Goal: Transaction & Acquisition: Purchase product/service

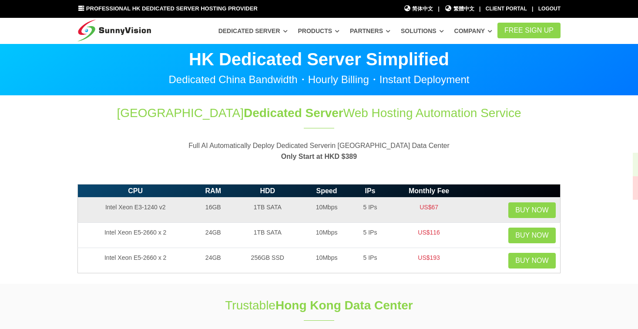
scroll to position [8, 0]
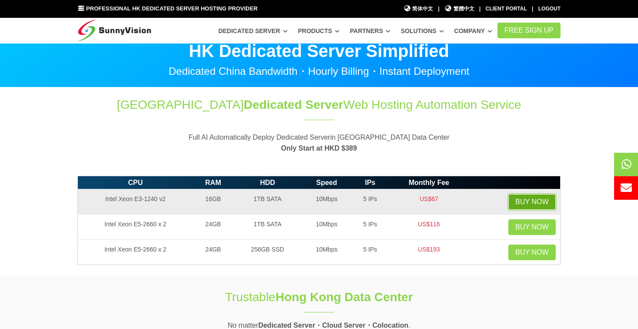
click at [510, 204] on link "Buy Now" at bounding box center [532, 202] width 47 height 16
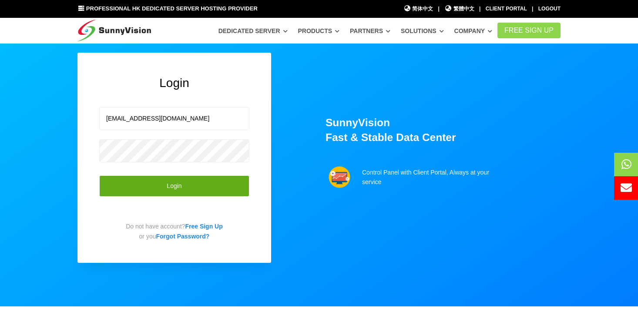
click at [160, 186] on button "Login" at bounding box center [174, 185] width 150 height 21
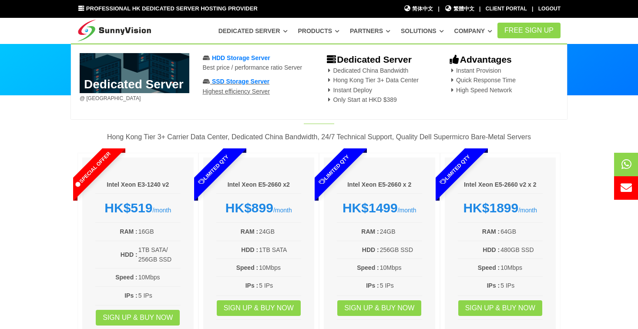
click at [233, 82] on span "SSD Storage Server" at bounding box center [240, 81] width 57 height 7
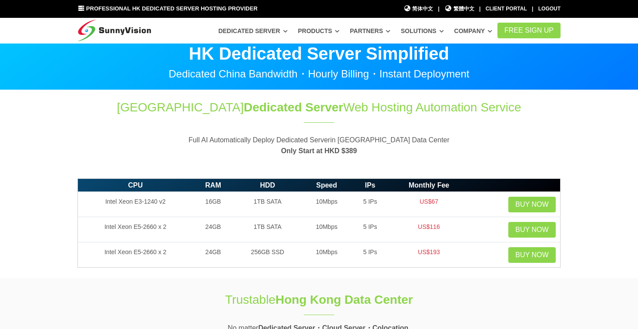
scroll to position [6, 0]
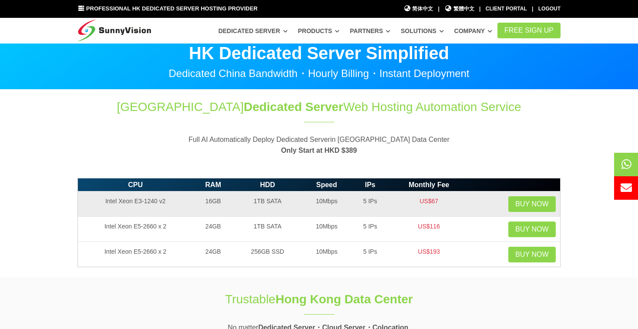
click at [427, 202] on td "US$67" at bounding box center [429, 204] width 81 height 25
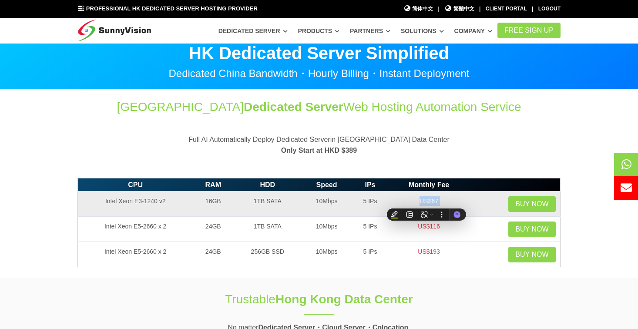
click at [427, 202] on td "US$67" at bounding box center [429, 204] width 81 height 25
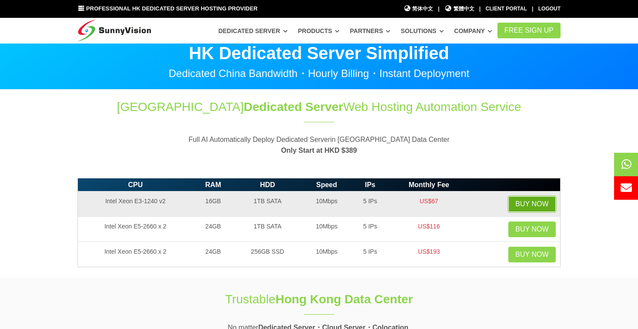
click at [533, 204] on link "Buy Now" at bounding box center [532, 204] width 47 height 16
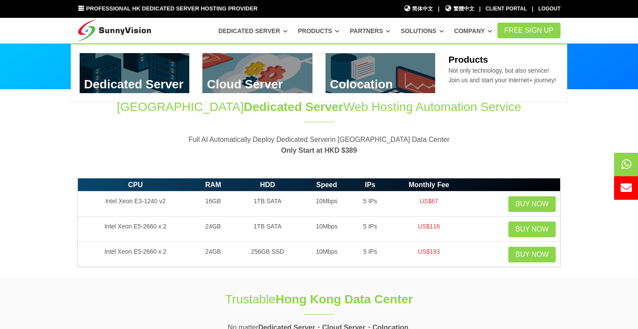
click at [243, 62] on link at bounding box center [257, 73] width 110 height 40
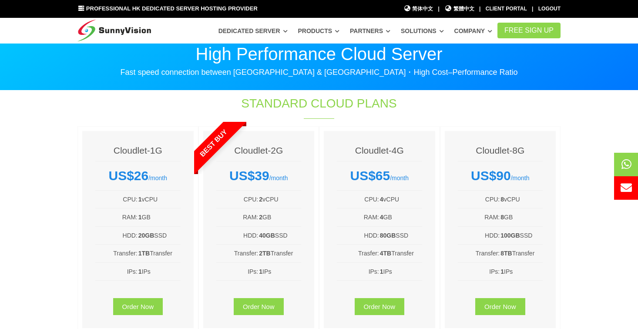
scroll to position [6, 0]
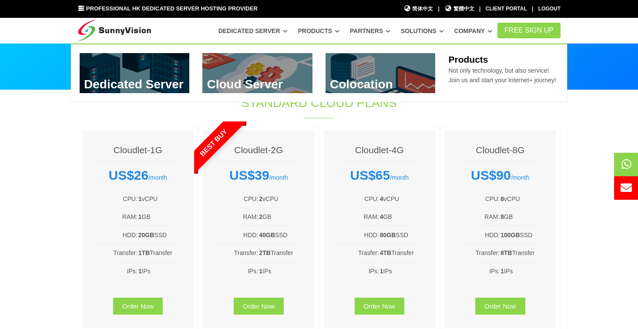
click at [148, 67] on link at bounding box center [135, 73] width 110 height 40
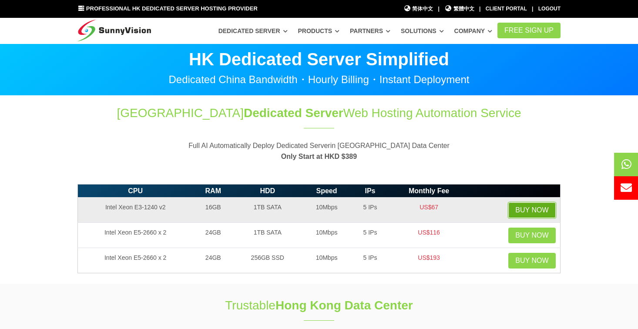
click at [514, 212] on link "Buy Now" at bounding box center [532, 210] width 47 height 16
